Goal: Information Seeking & Learning: Find specific fact

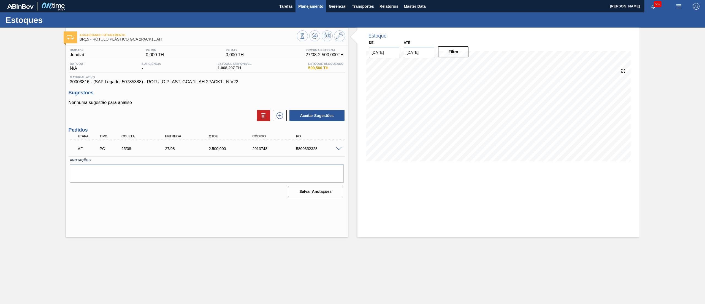
click at [313, 4] on span "Planejamento" at bounding box center [310, 6] width 25 height 7
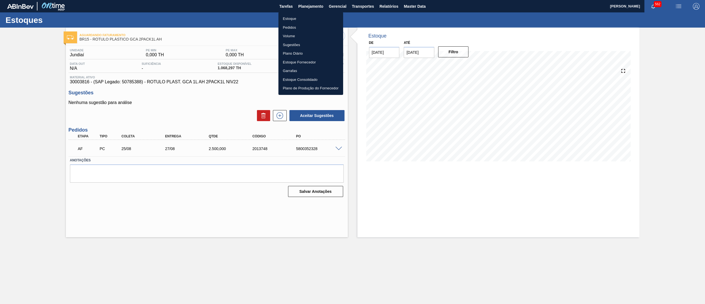
click at [305, 22] on li "Estoque" at bounding box center [310, 18] width 65 height 9
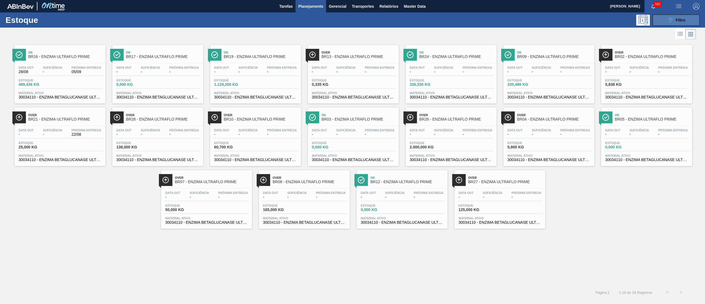
click at [663, 17] on button "089F7B8B-B2A5-4AFE-B5C0-19BA573D28AC Filtro" at bounding box center [676, 20] width 47 height 11
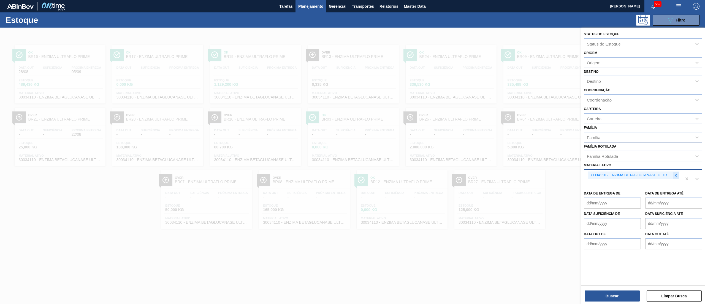
click at [677, 175] on icon at bounding box center [676, 175] width 4 height 4
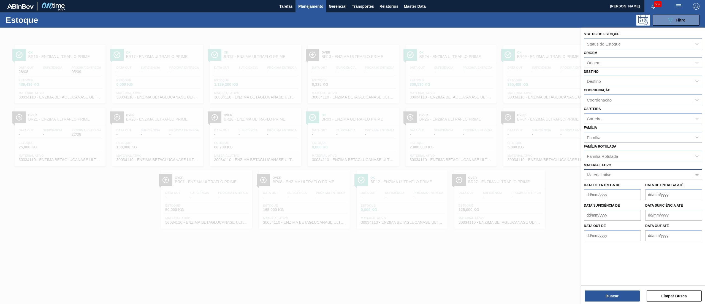
paste ativo "30029045"
type ativo "30029045"
click at [651, 184] on div "30029045 - ROT PLAST 1L H GCA ZERO NIV24" at bounding box center [643, 188] width 118 height 10
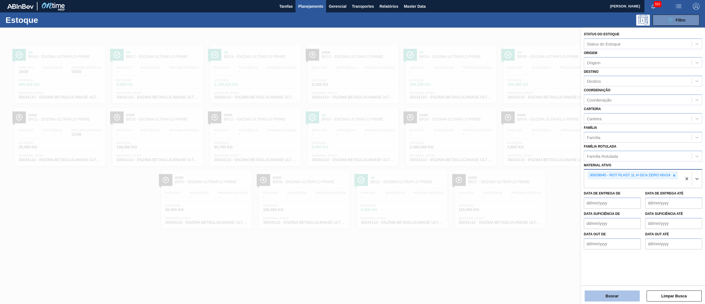
click at [601, 296] on button "Buscar" at bounding box center [612, 295] width 55 height 11
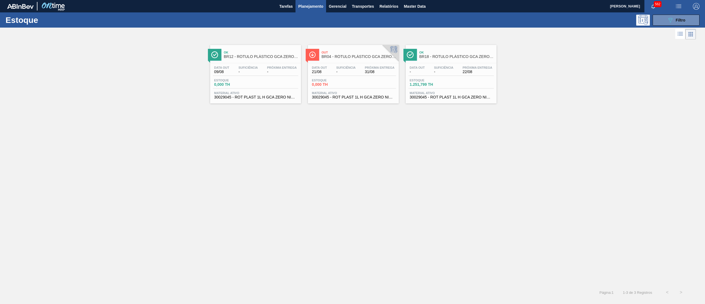
click at [423, 100] on div "Data out - Suficiência - Próxima Entrega 22/08 Estoque 1.251,799 TH Material at…" at bounding box center [451, 81] width 91 height 37
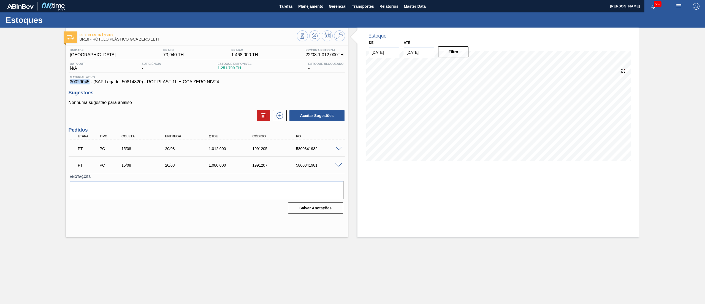
drag, startPoint x: 70, startPoint y: 82, endPoint x: 90, endPoint y: 82, distance: 19.6
click at [90, 82] on span "30029045 - (SAP Legado: 50814820) - ROT PLAST 1L H GCA ZERO NIV24" at bounding box center [207, 81] width 274 height 5
copy span "30029045"
drag, startPoint x: 144, startPoint y: 40, endPoint x: 93, endPoint y: 38, distance: 51.3
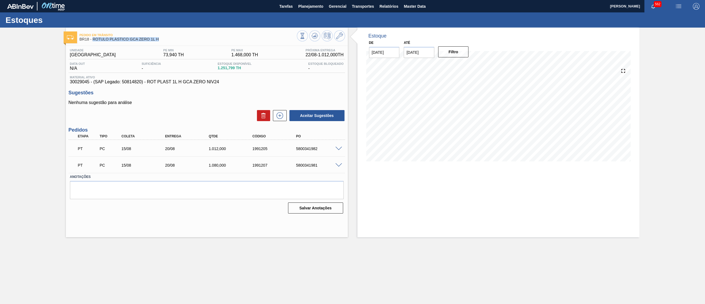
click at [93, 38] on div "Pedido [PERSON_NAME] BR18 - RÓTULO PLÁSTICO GCA ZERO 1L H" at bounding box center [188, 37] width 217 height 12
copy span "RÓTULO PLÁSTICO GCA ZERO 1L H"
